Goal: Information Seeking & Learning: Learn about a topic

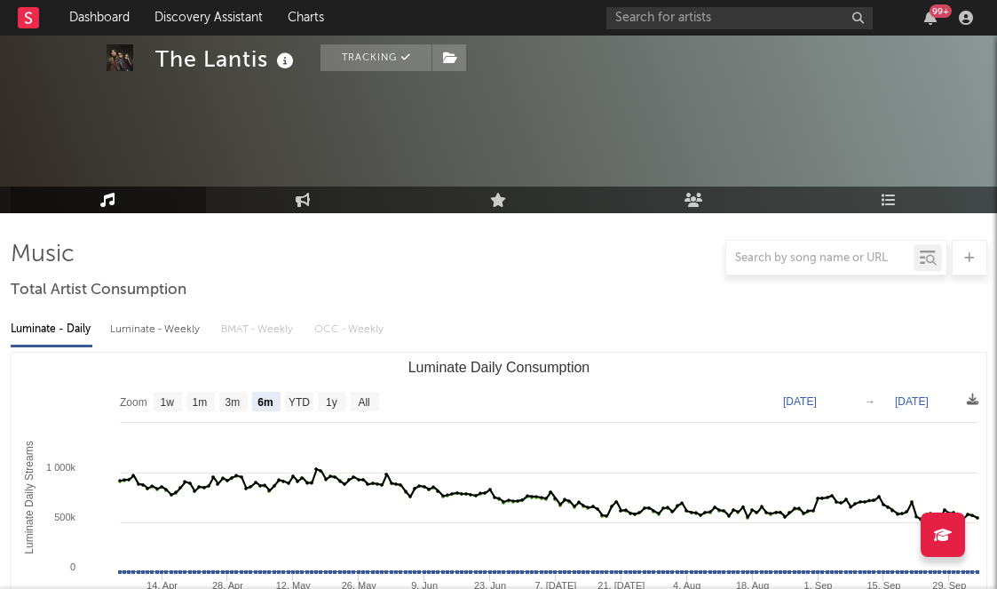
select select "6m"
select select "1w"
select select "6m"
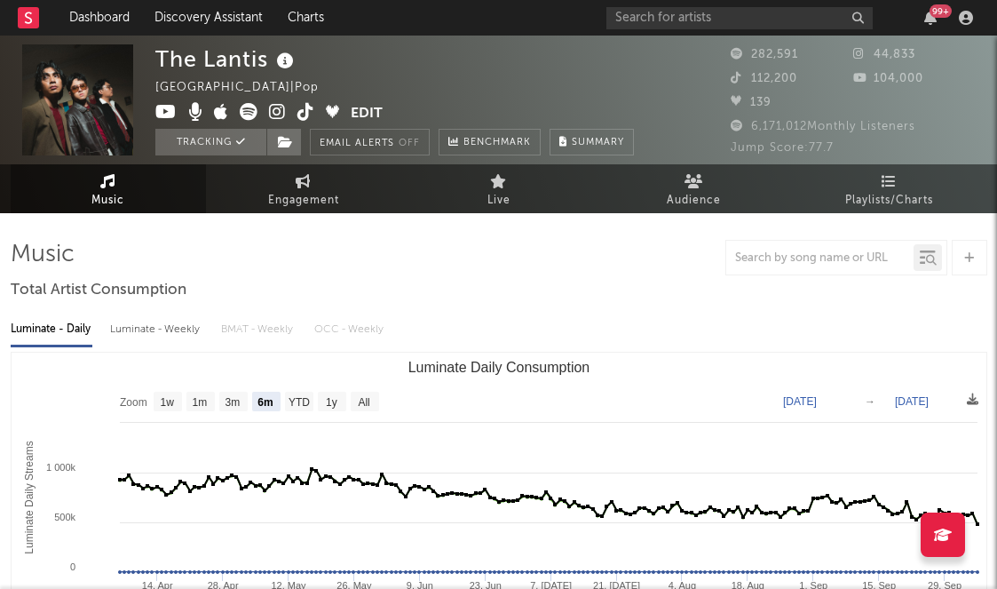
select select "6m"
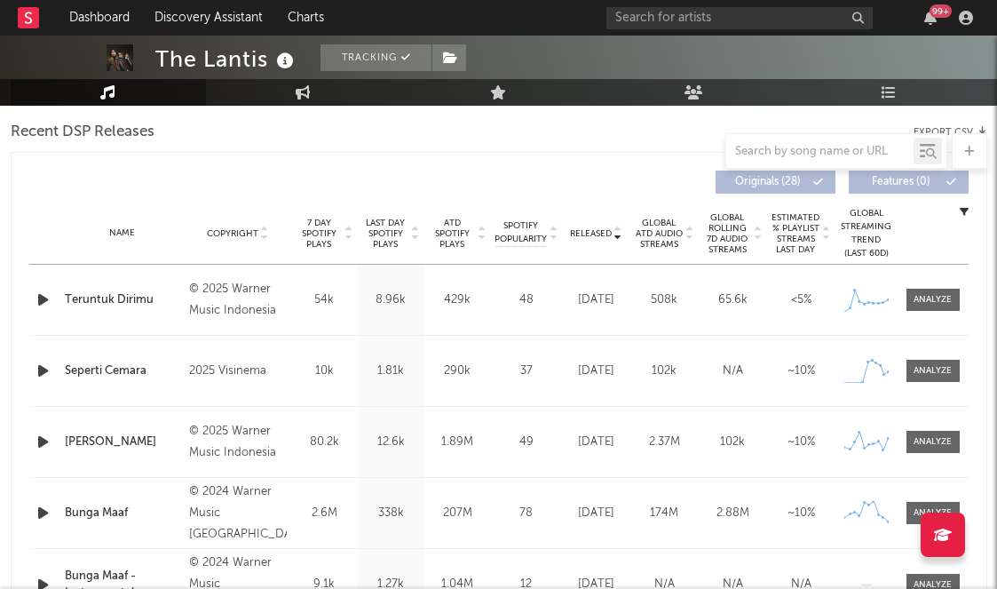
scroll to position [632, 0]
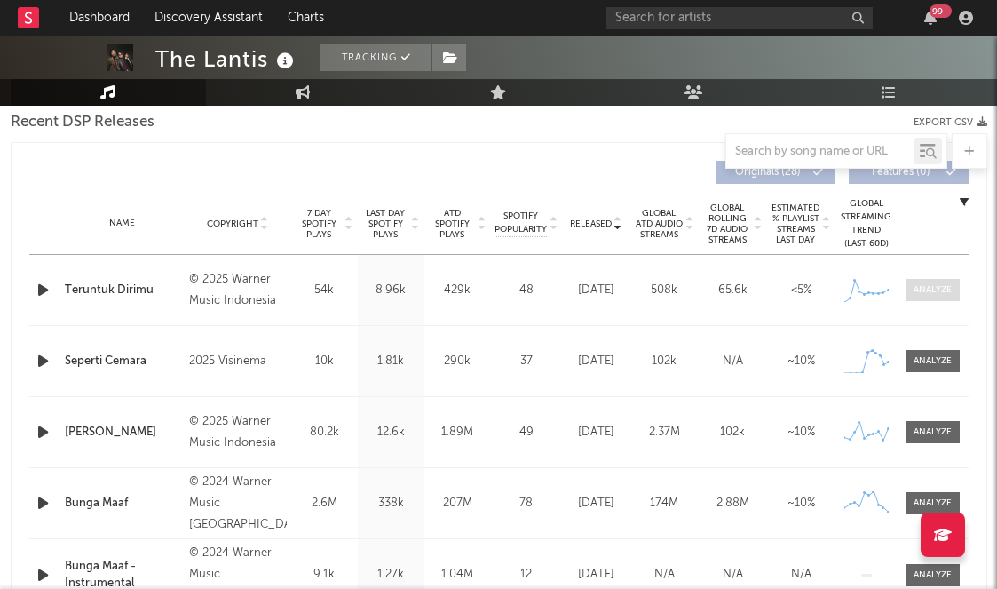
click at [927, 290] on div at bounding box center [933, 289] width 38 height 13
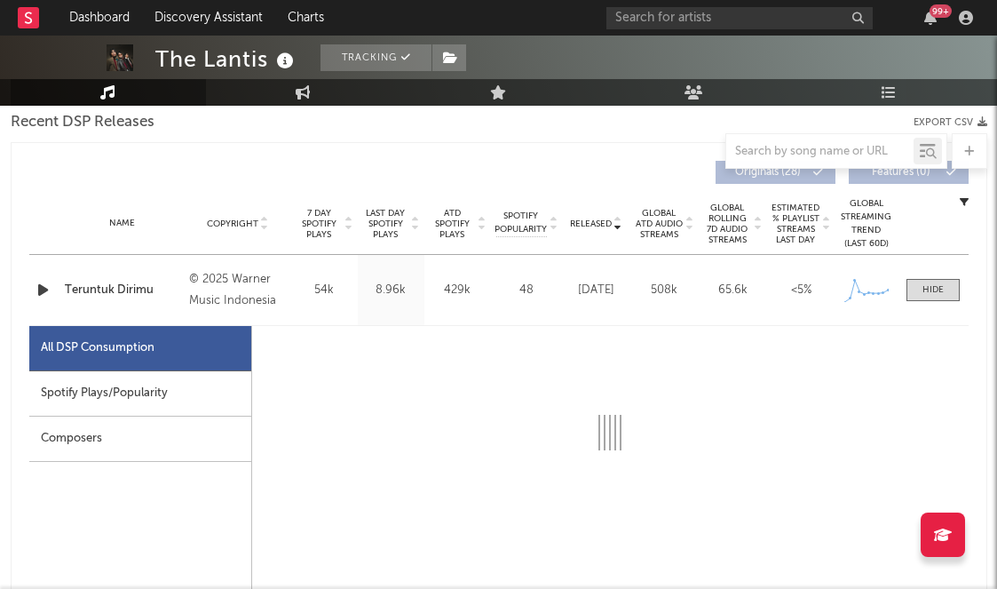
select select "1w"
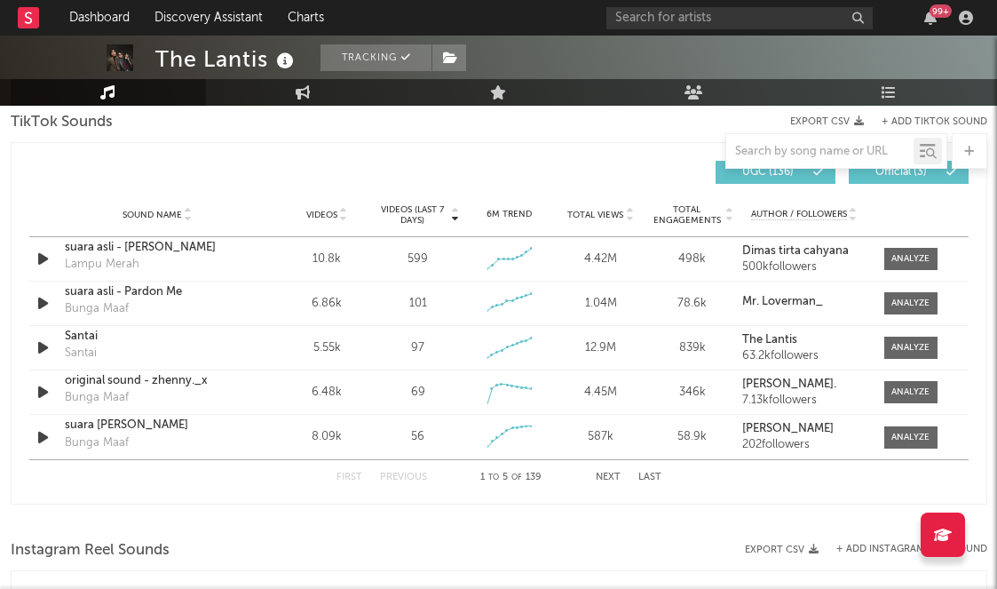
scroll to position [2061, 0]
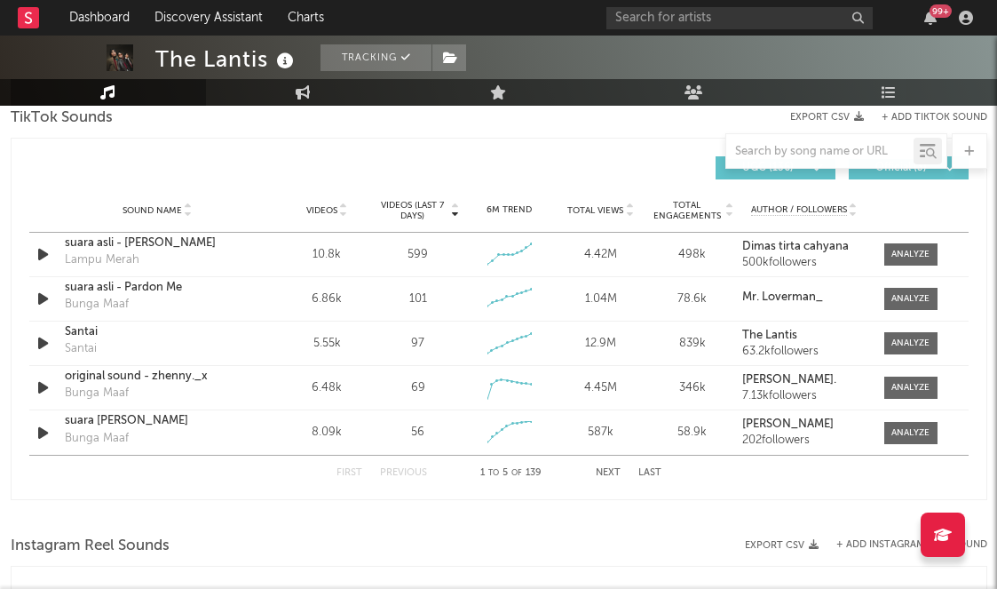
click at [604, 475] on button "Next" at bounding box center [608, 473] width 25 height 10
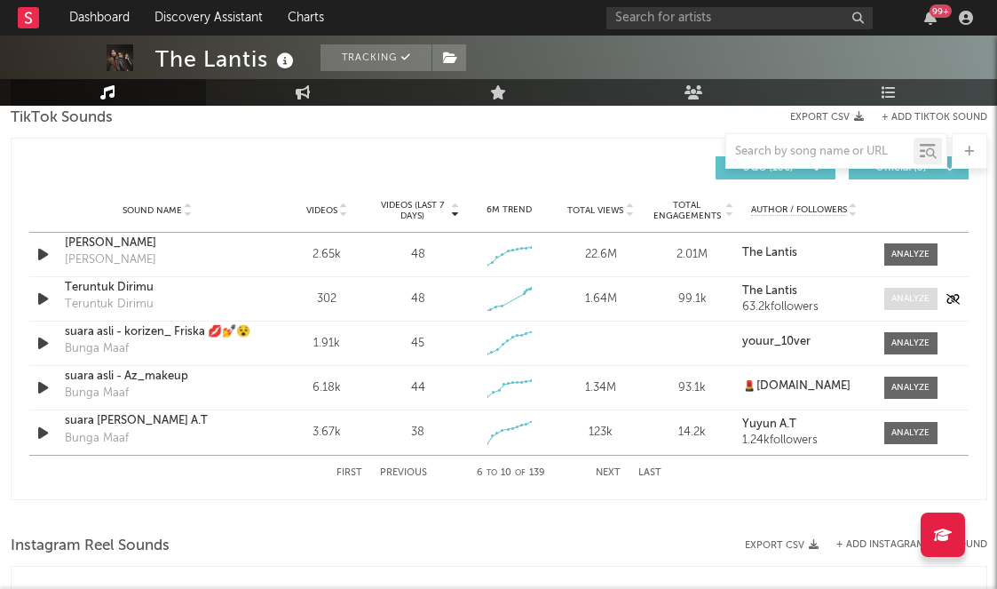
click at [920, 295] on div at bounding box center [911, 298] width 38 height 13
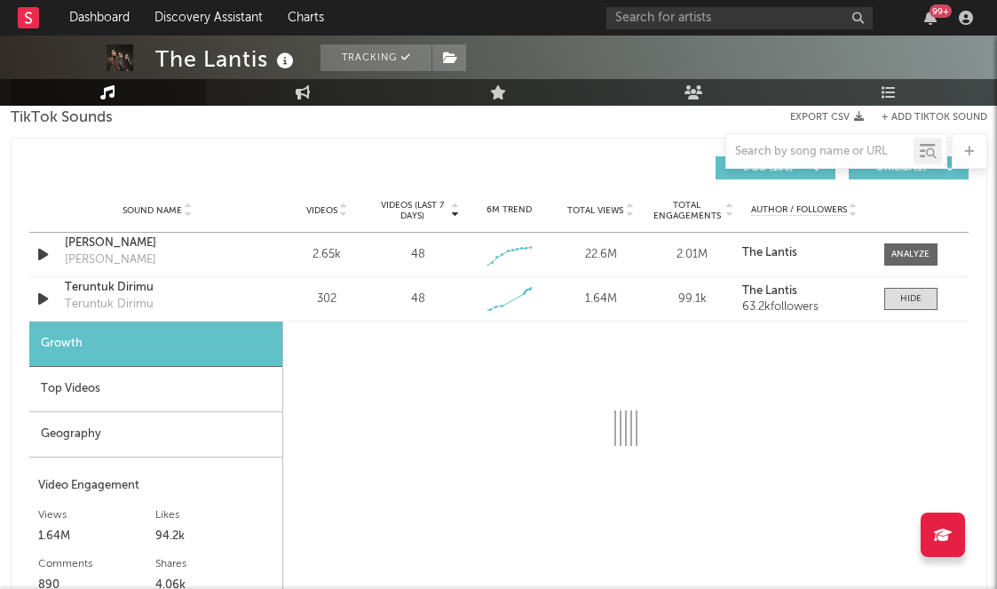
select select "1w"
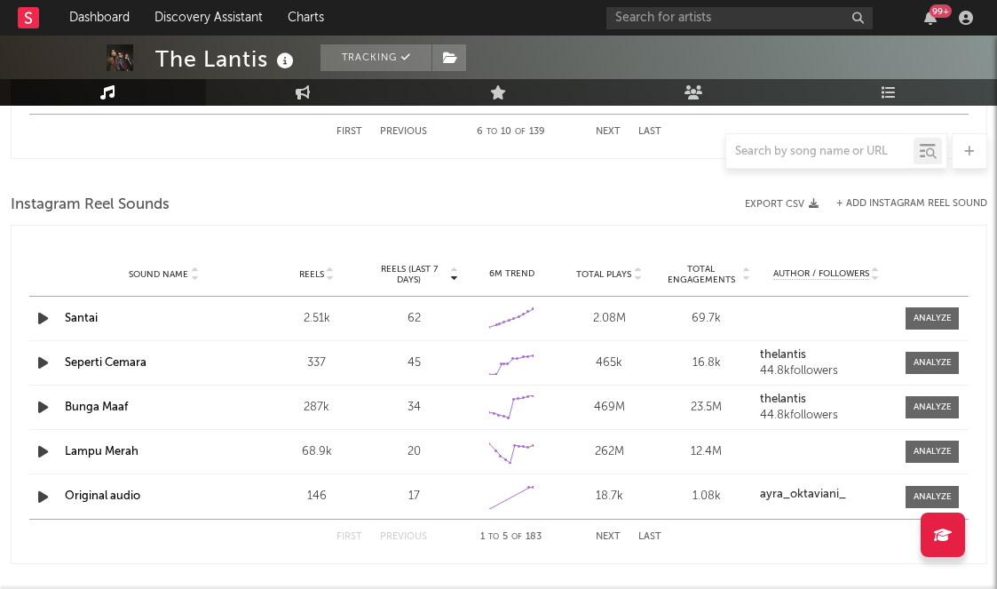
scroll to position [2893, 0]
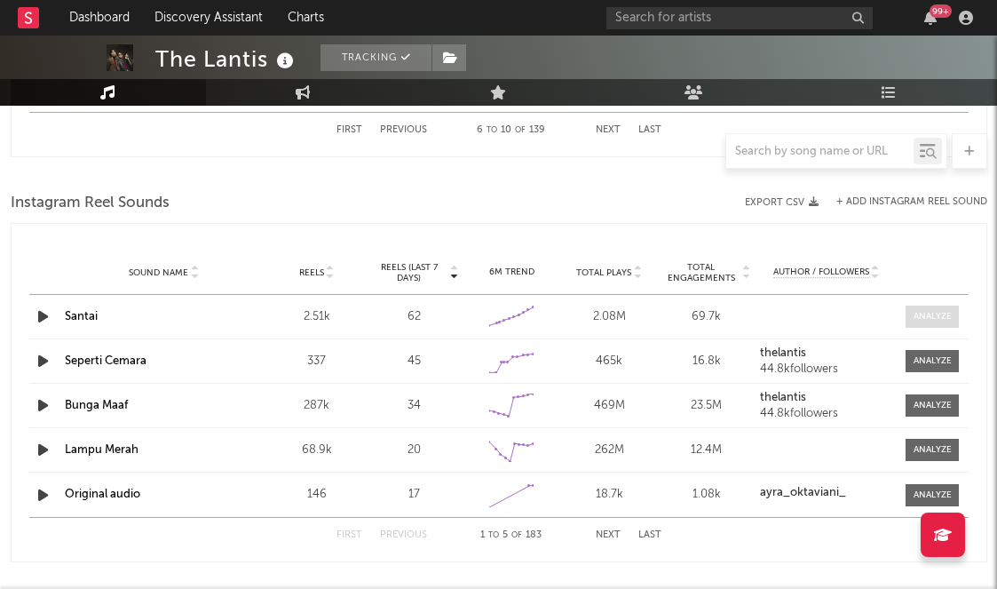
click at [950, 314] on div at bounding box center [933, 316] width 38 height 13
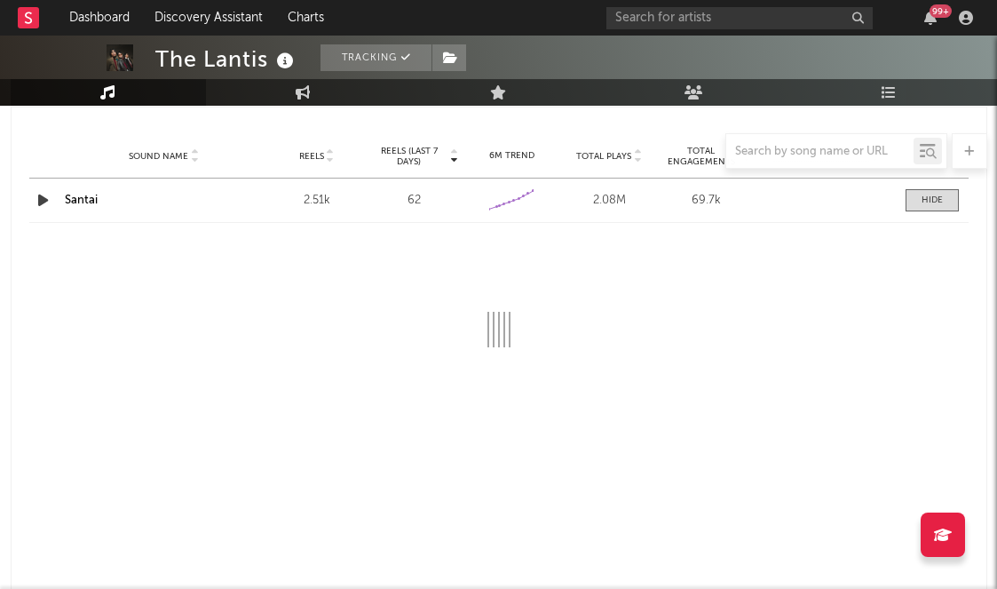
select select "6m"
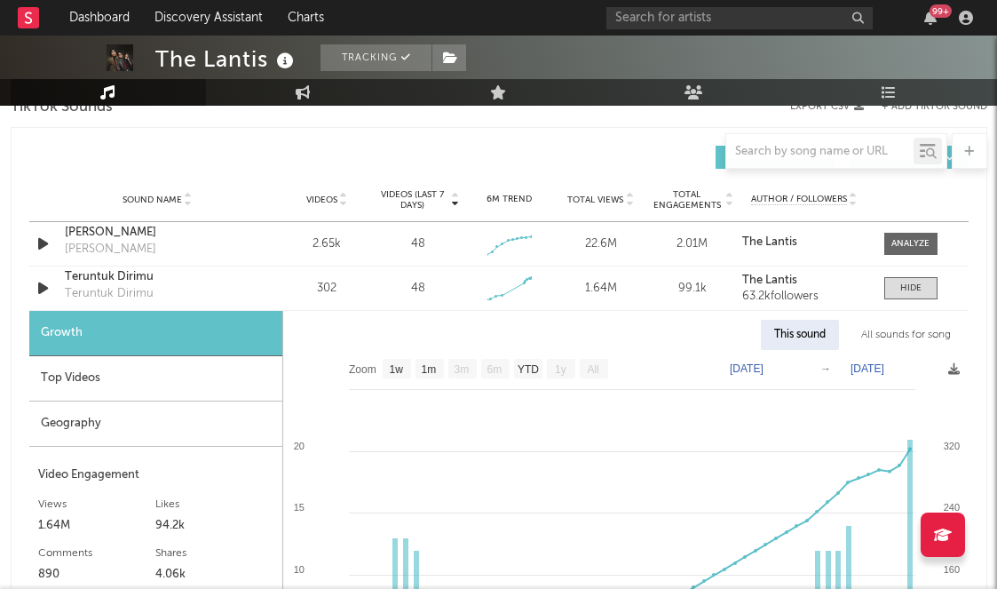
scroll to position [2070, 0]
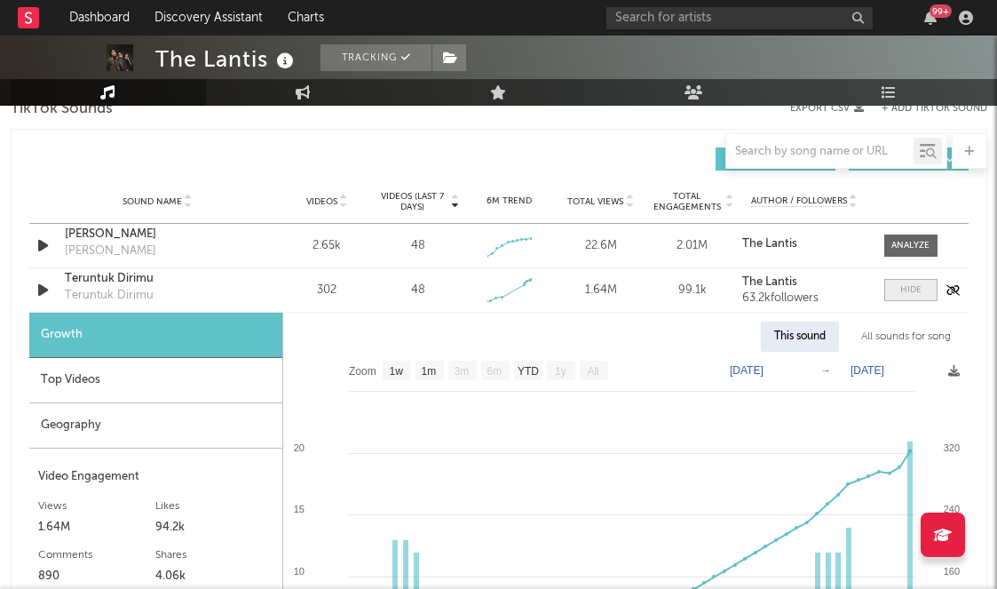
click at [902, 295] on div at bounding box center [911, 289] width 21 height 13
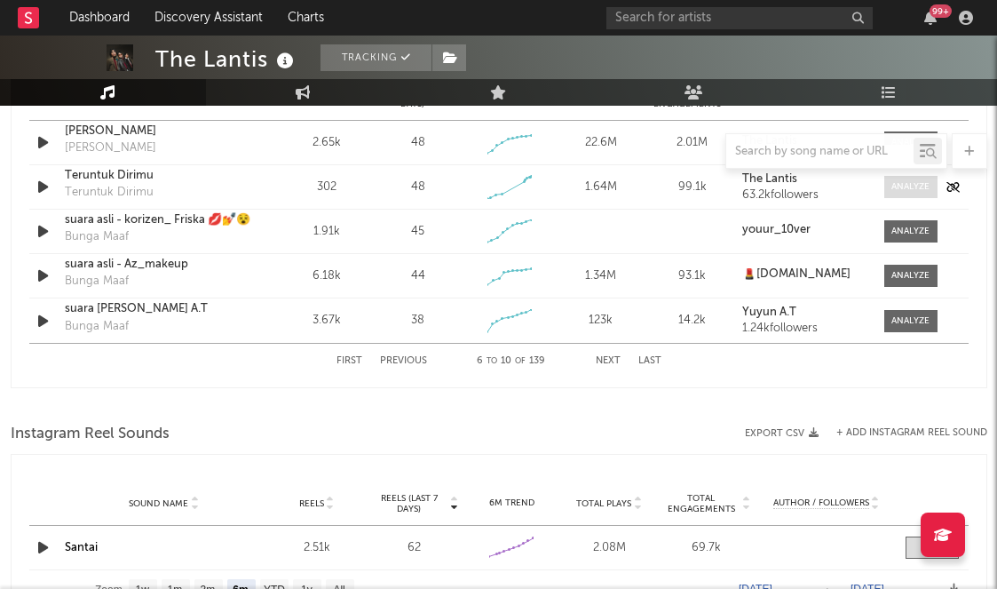
scroll to position [2175, 0]
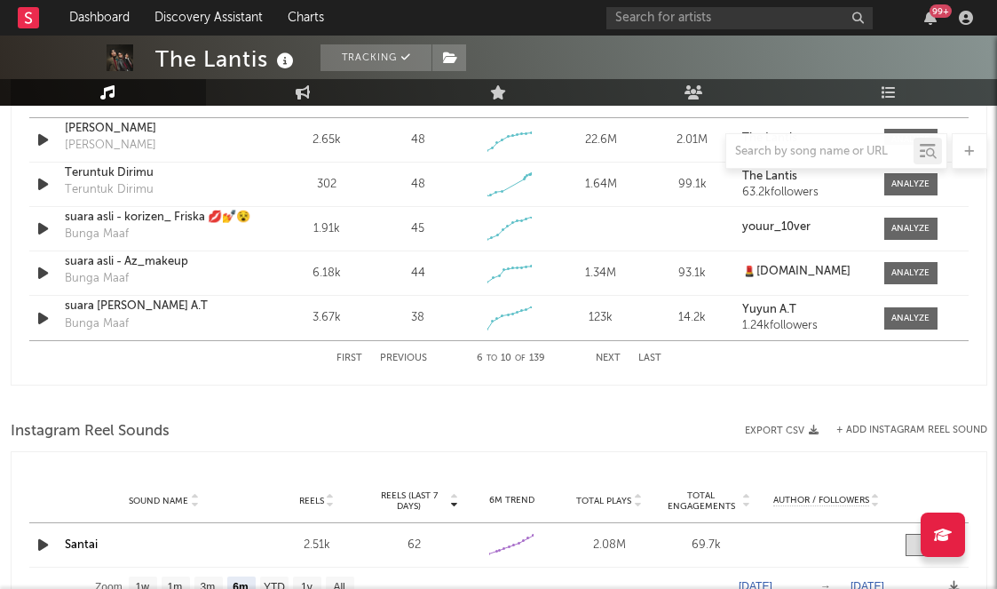
click at [609, 356] on button "Next" at bounding box center [608, 359] width 25 height 10
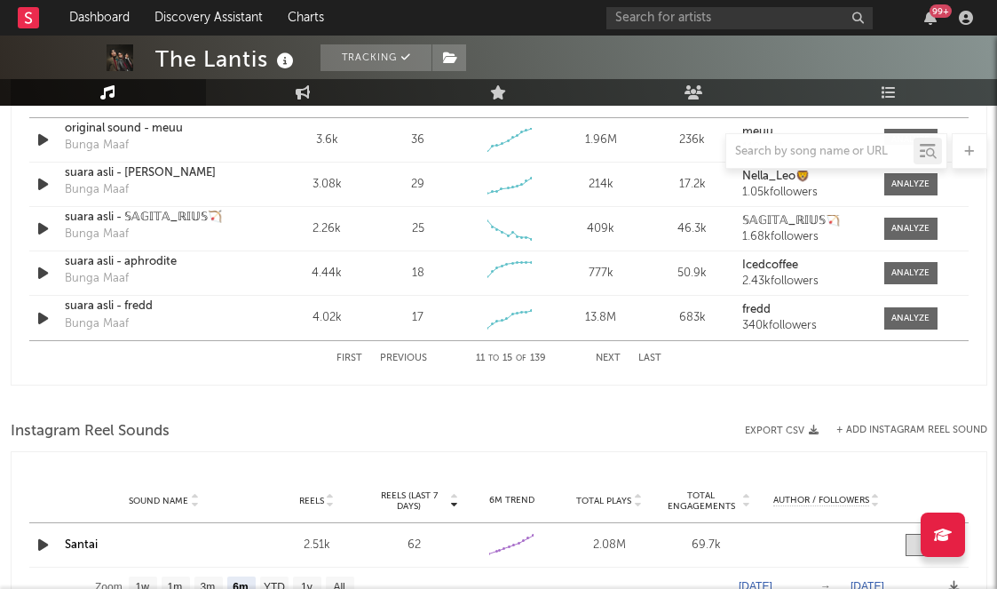
click at [607, 354] on button "Next" at bounding box center [608, 359] width 25 height 10
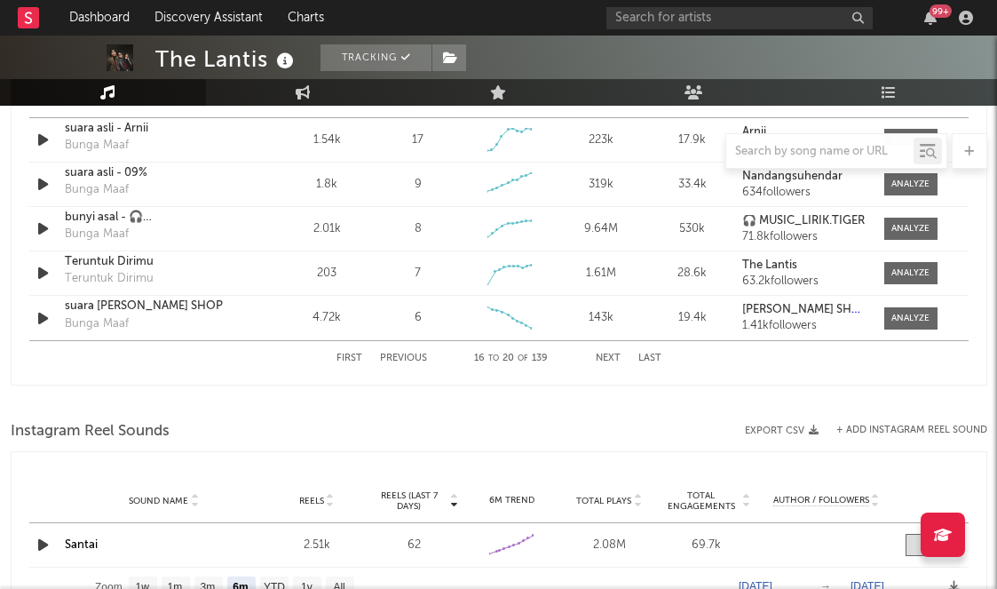
click at [607, 354] on button "Next" at bounding box center [608, 359] width 25 height 10
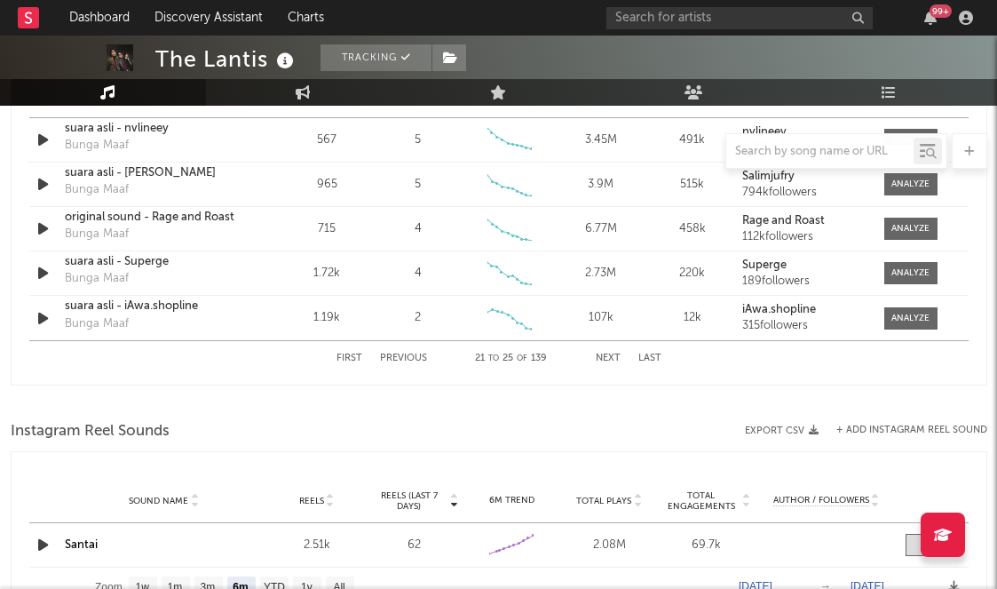
scroll to position [2142, 0]
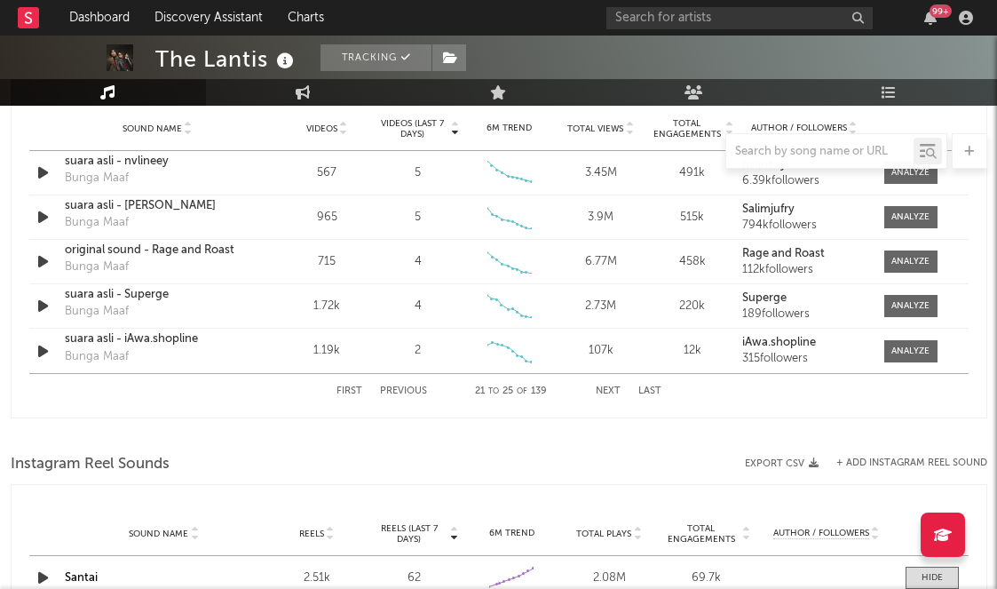
click at [604, 394] on button "Next" at bounding box center [608, 391] width 25 height 10
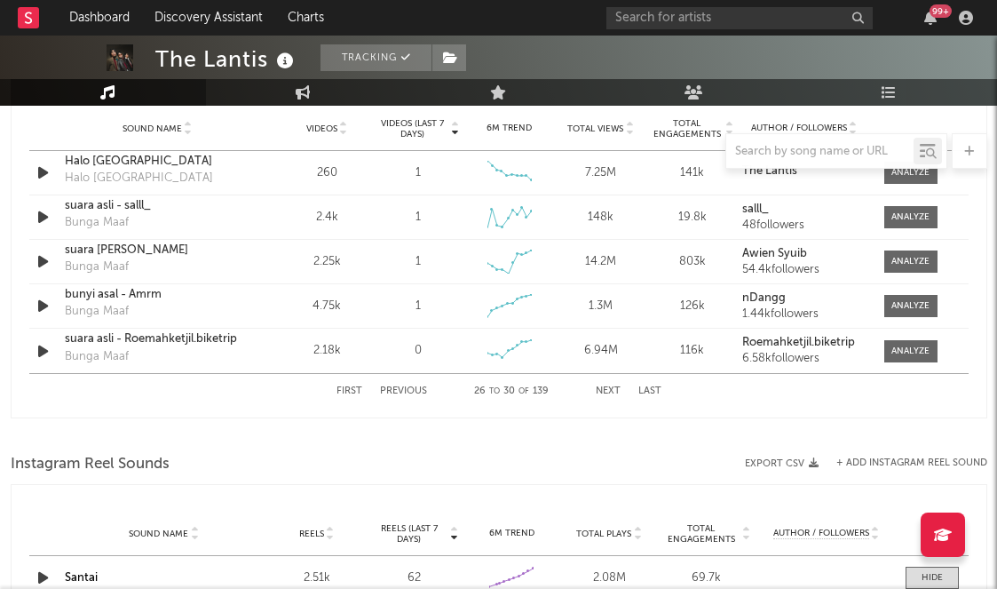
click at [604, 394] on button "Next" at bounding box center [608, 391] width 25 height 10
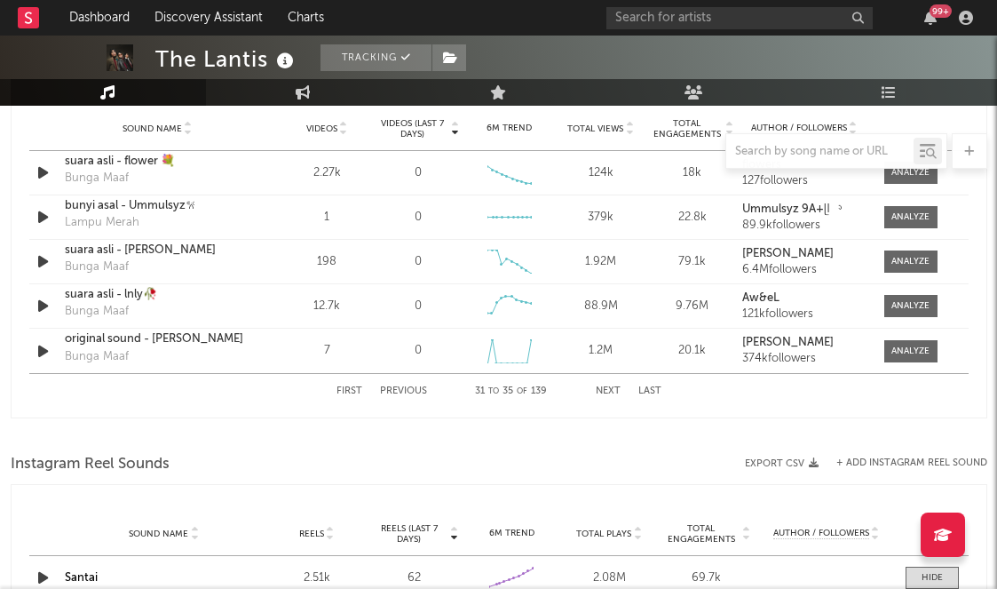
click at [604, 394] on button "Next" at bounding box center [608, 391] width 25 height 10
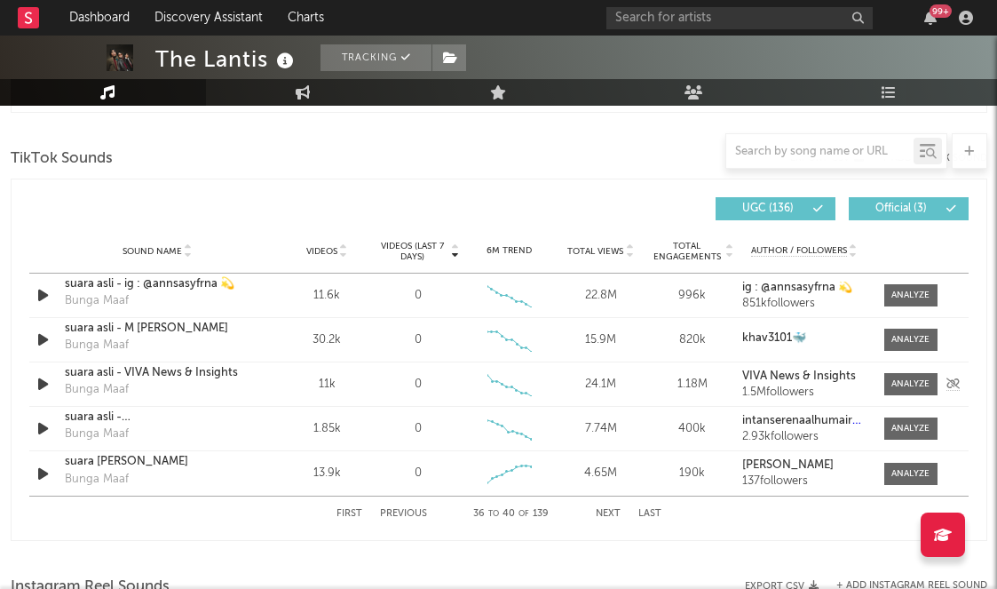
scroll to position [2014, 0]
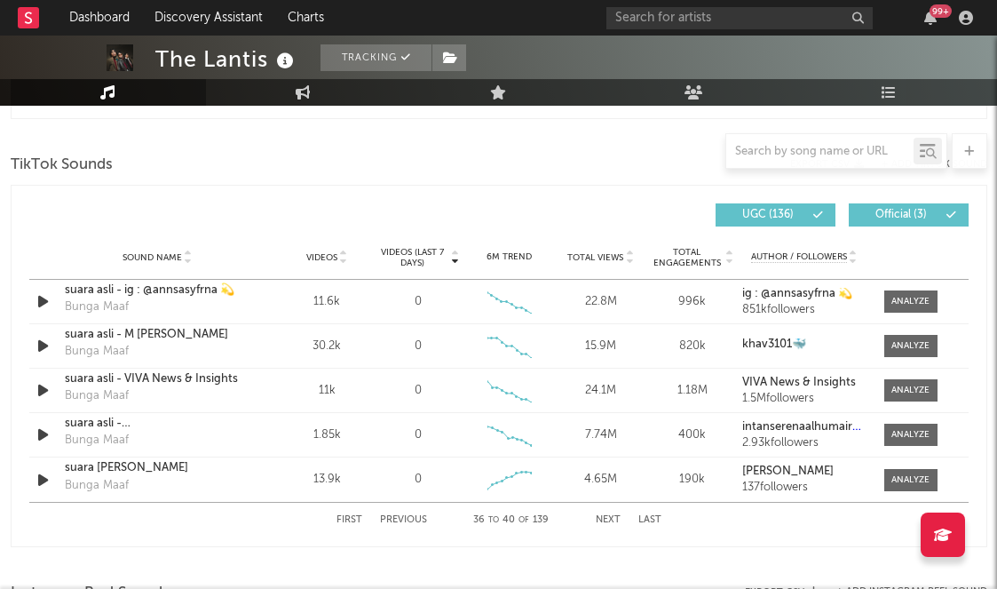
click at [803, 226] on div "Videos (last 7 days) Sound Name Videos Videos (last 7 days) Total Views Total E…" at bounding box center [499, 215] width 940 height 41
click at [805, 216] on span "UGC ( 136 )" at bounding box center [768, 215] width 82 height 11
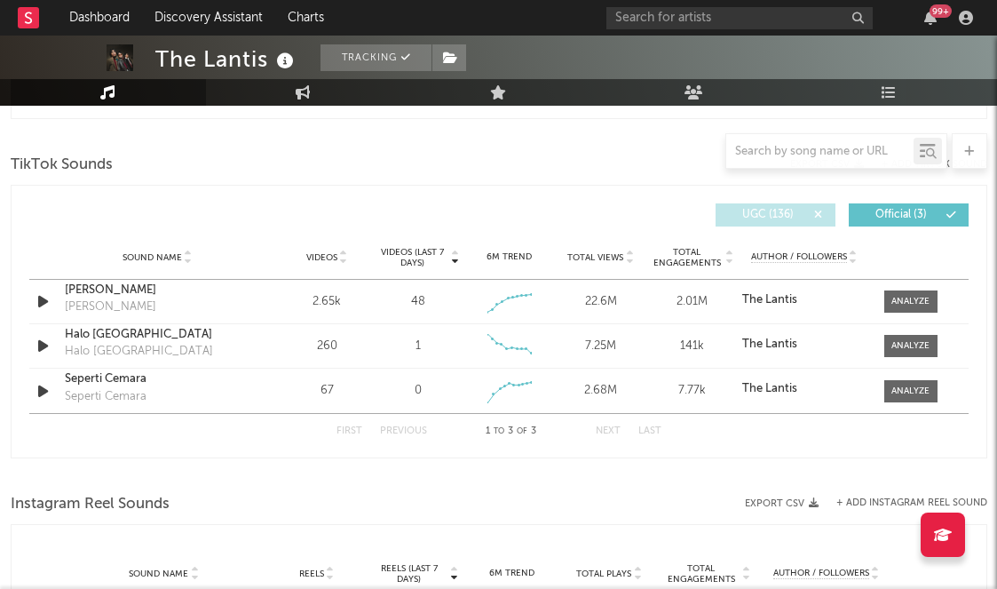
click at [815, 214] on icon at bounding box center [819, 215] width 11 height 11
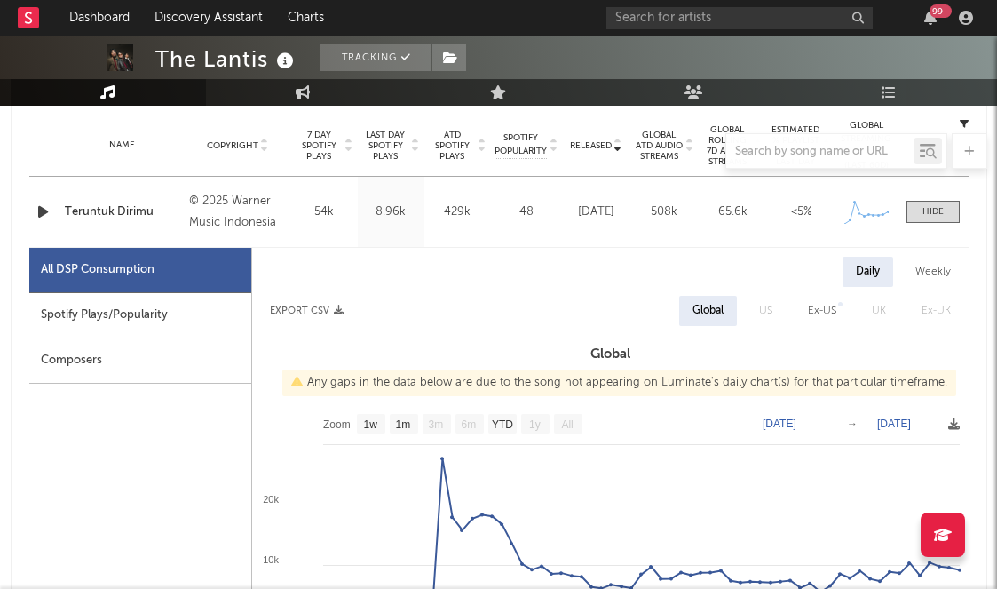
scroll to position [734, 0]
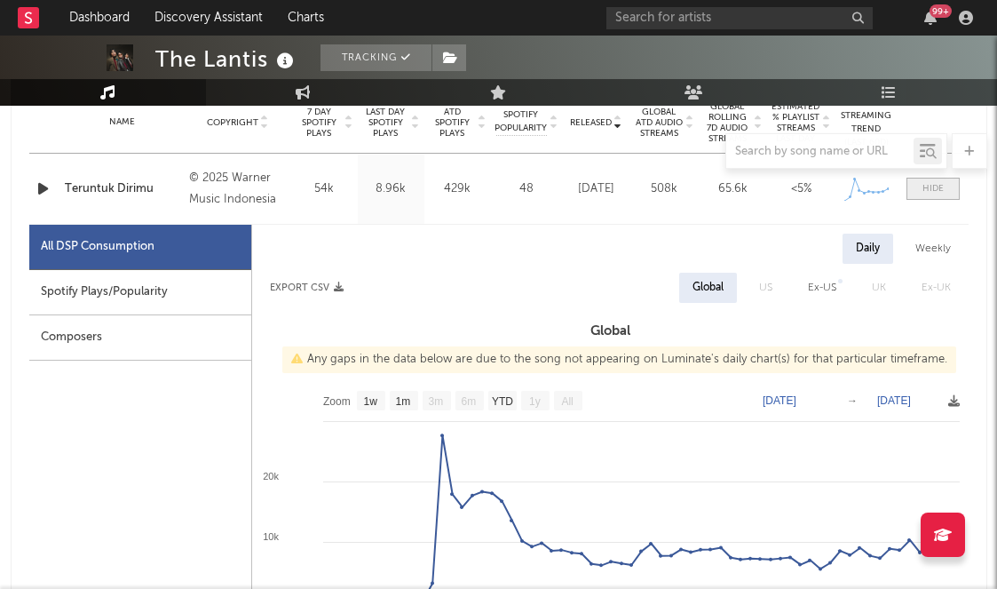
click at [929, 193] on div at bounding box center [933, 188] width 21 height 13
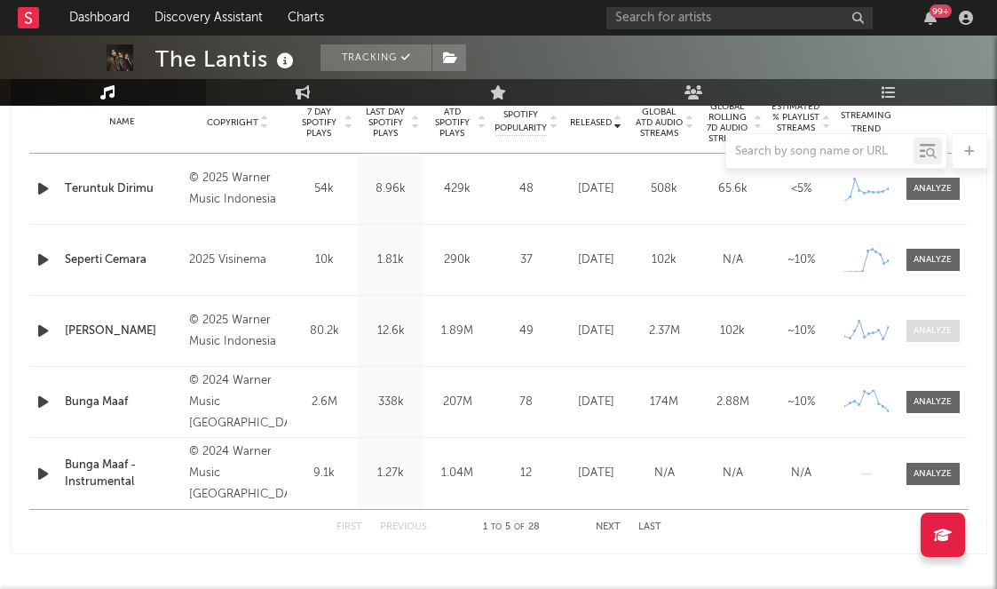
click at [911, 331] on span at bounding box center [933, 331] width 53 height 22
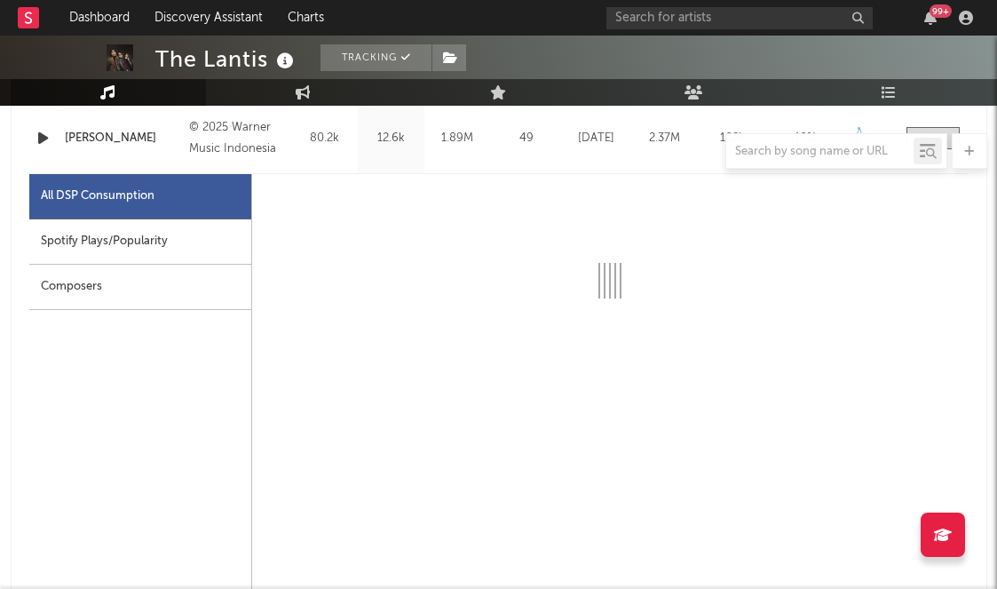
select select "1w"
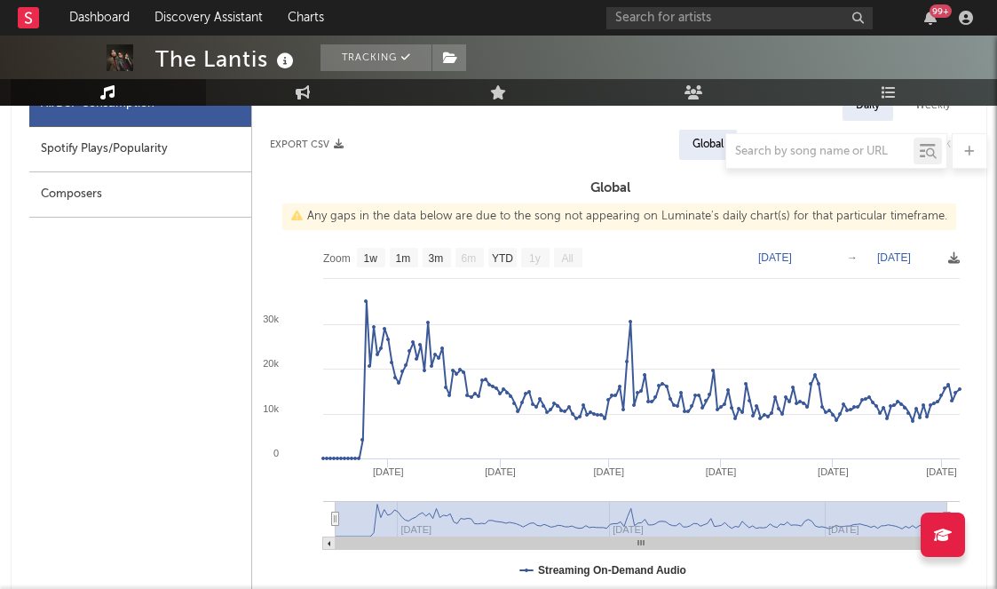
scroll to position [1020, 0]
